Goal: Navigation & Orientation: Find specific page/section

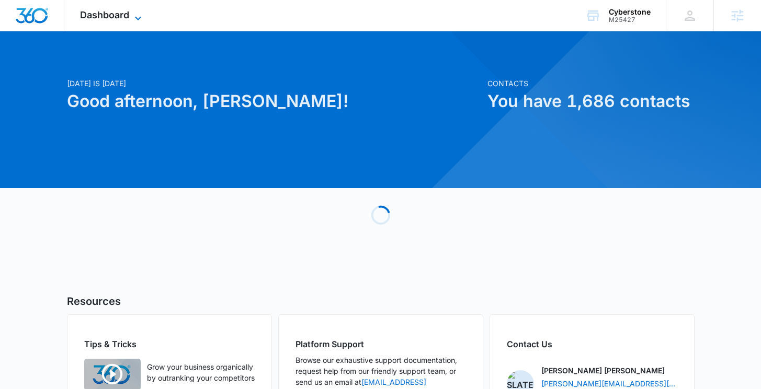
click at [104, 17] on span "Dashboard" at bounding box center [104, 14] width 49 height 11
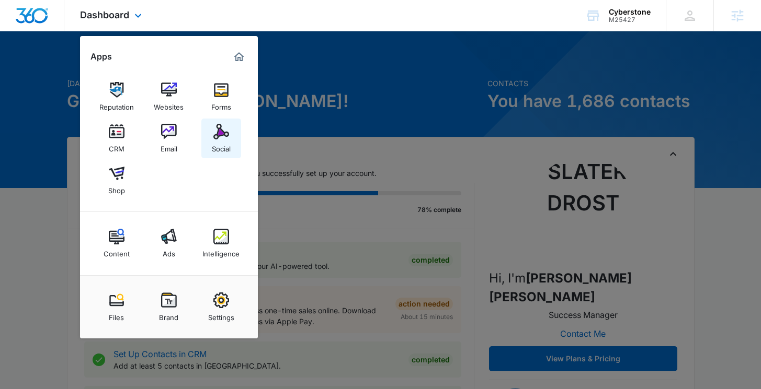
click at [223, 138] on img at bounding box center [221, 132] width 16 height 16
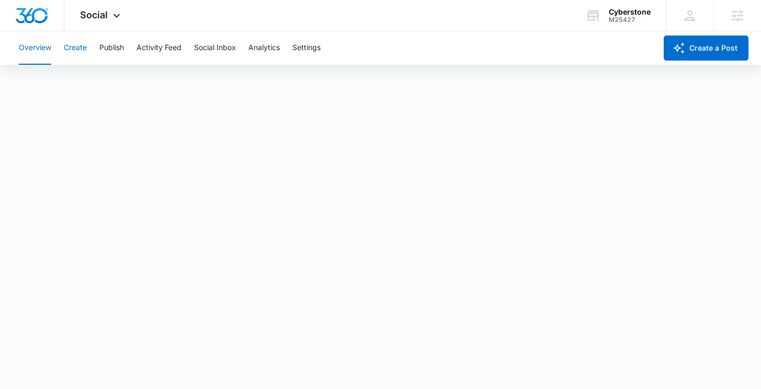
click at [82, 48] on button "Create" at bounding box center [75, 47] width 23 height 33
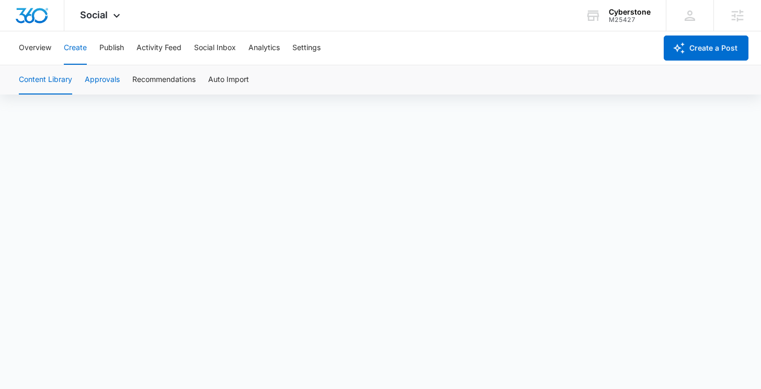
click at [111, 81] on button "Approvals" at bounding box center [102, 79] width 35 height 29
click at [317, 43] on button "Settings" at bounding box center [306, 47] width 28 height 33
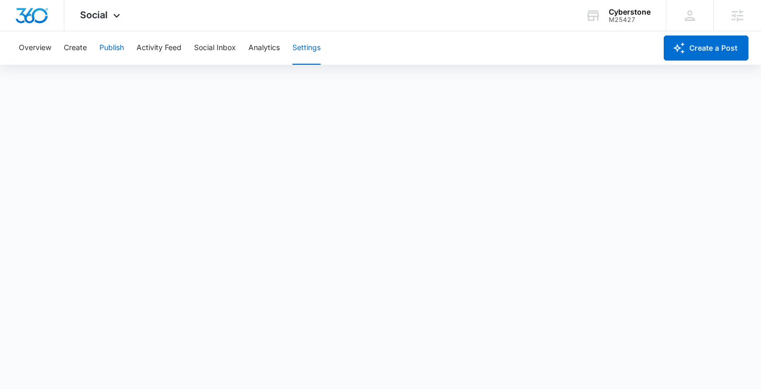
click at [109, 48] on button "Publish" at bounding box center [111, 47] width 25 height 33
click at [74, 48] on button "Create" at bounding box center [75, 47] width 23 height 33
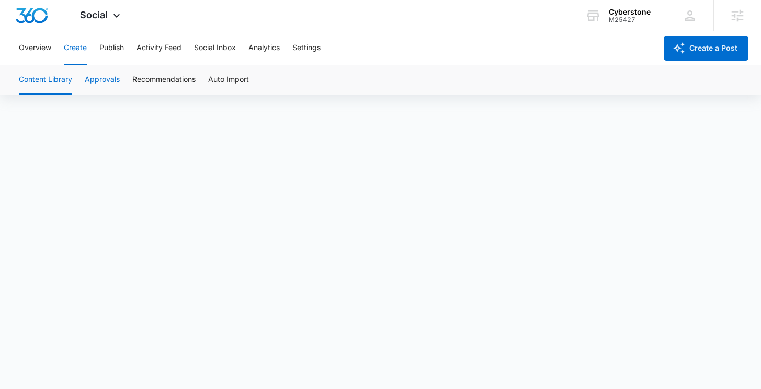
click at [104, 75] on button "Approvals" at bounding box center [102, 79] width 35 height 29
click at [102, 18] on span "Social" at bounding box center [94, 14] width 28 height 11
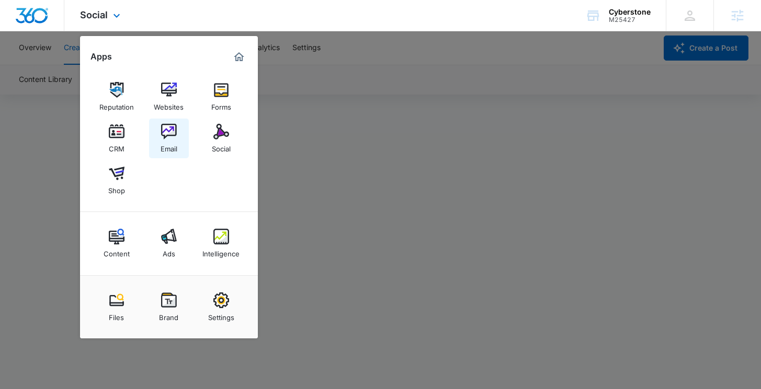
click at [175, 141] on div "Email" at bounding box center [168, 147] width 17 height 14
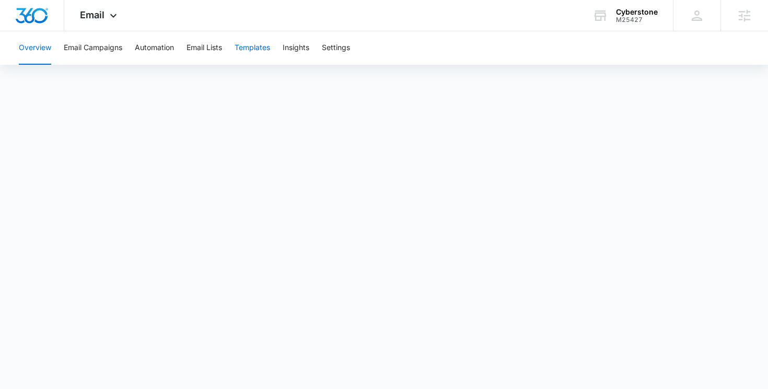
click at [258, 50] on button "Templates" at bounding box center [253, 47] width 36 height 33
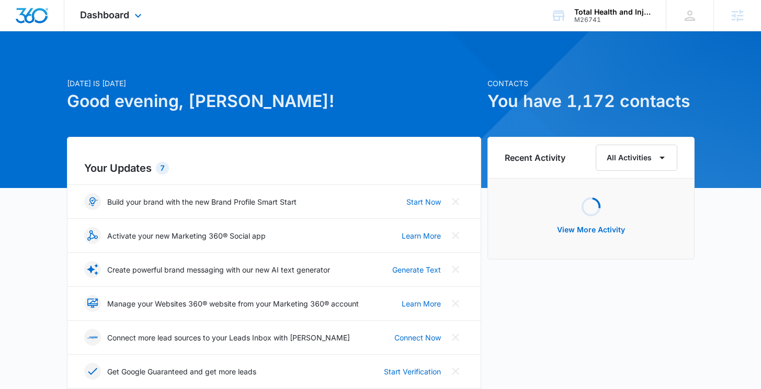
click at [131, 15] on div "Dashboard Apps Reputation Websites Forms CRM Email Social Shop Content Ads Inte…" at bounding box center [112, 15] width 96 height 31
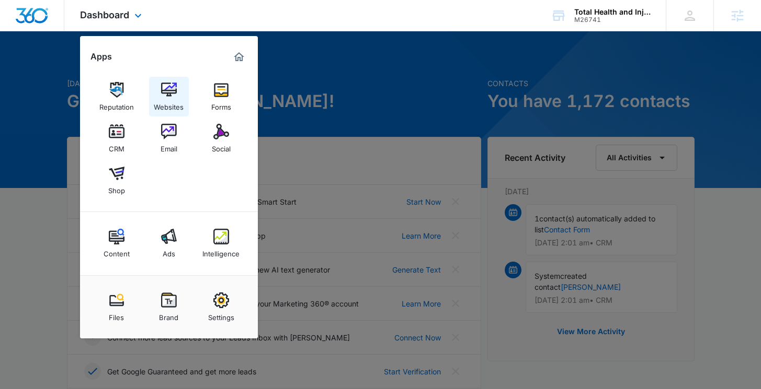
click at [172, 93] on img at bounding box center [169, 90] width 16 height 16
